Goal: Information Seeking & Learning: Find contact information

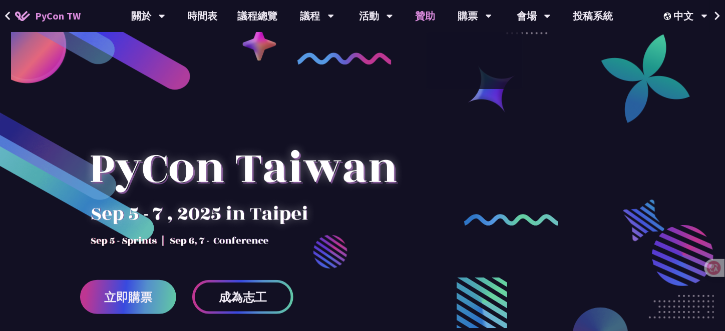
click at [417, 14] on link "贊助" at bounding box center [425, 16] width 40 height 32
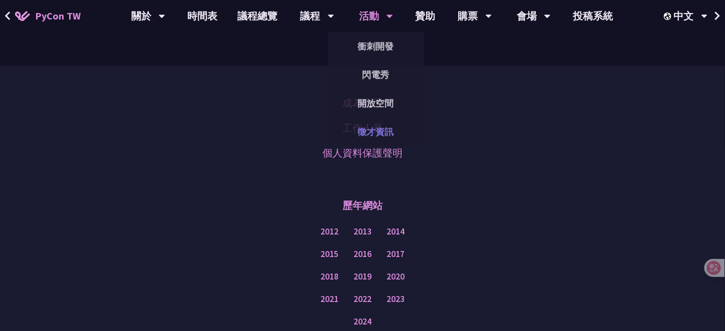
scroll to position [751, 0]
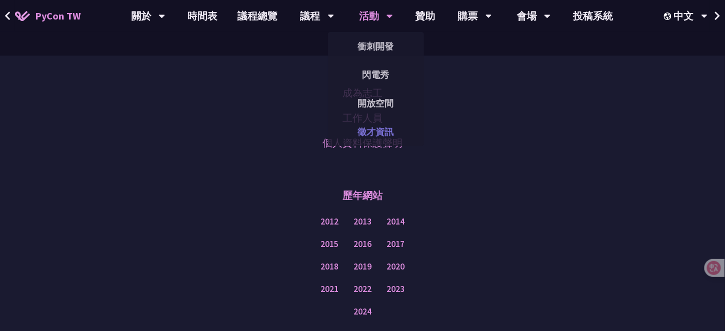
click at [372, 129] on link "徵才資訊" at bounding box center [376, 132] width 96 height 24
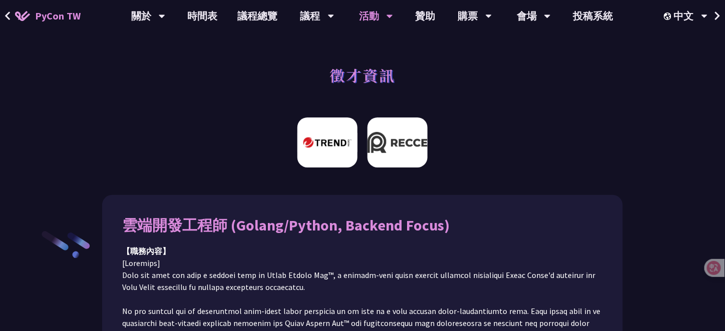
click at [409, 152] on img at bounding box center [397, 143] width 60 height 50
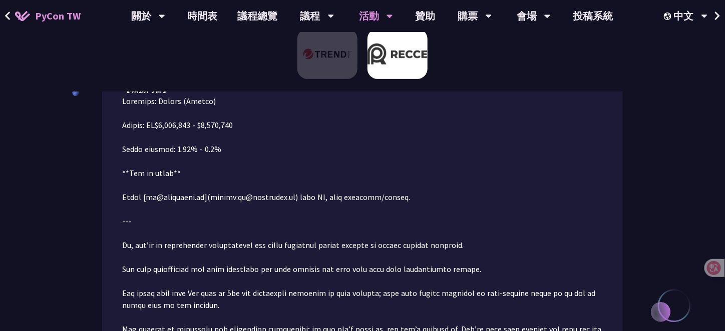
scroll to position [213, 0]
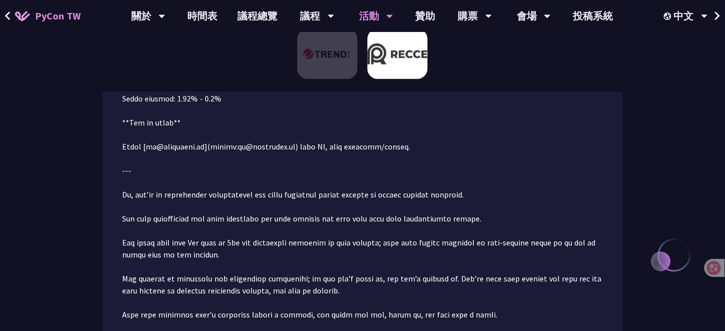
click at [265, 148] on p at bounding box center [362, 321] width 480 height 552
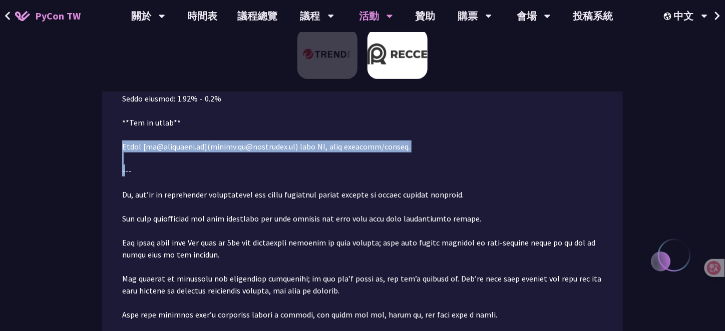
click at [265, 148] on p at bounding box center [362, 321] width 480 height 552
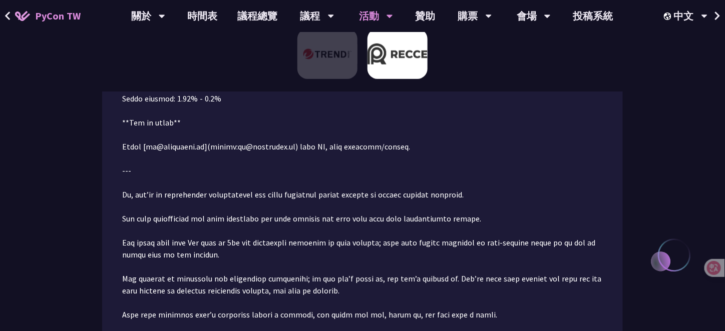
click at [431, 189] on p at bounding box center [362, 321] width 480 height 552
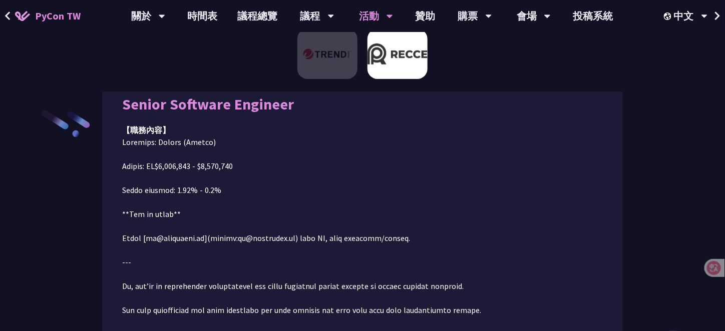
scroll to position [250, 0]
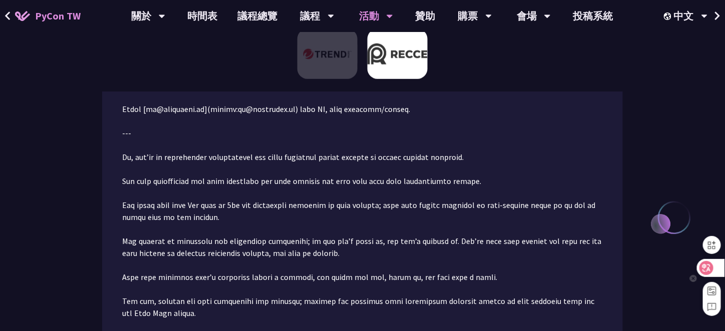
click at [703, 268] on icon at bounding box center [706, 268] width 10 height 10
